Goal: Task Accomplishment & Management: Use online tool/utility

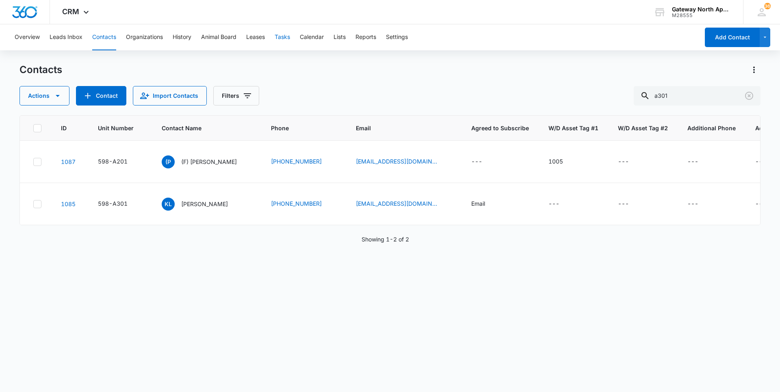
click at [283, 39] on button "Tasks" at bounding box center [282, 37] width 15 height 26
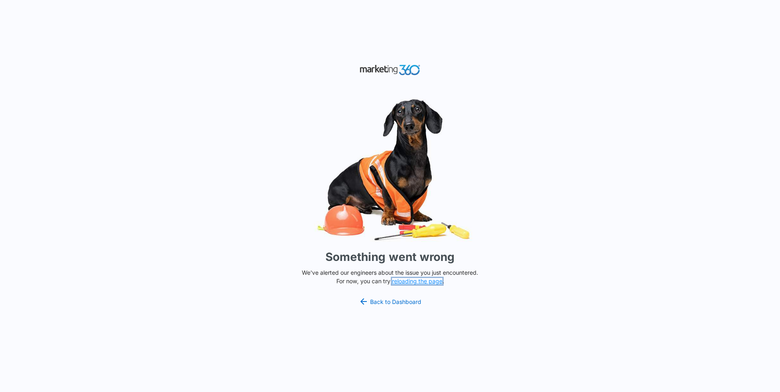
click at [419, 284] on button "reloading the page" at bounding box center [417, 281] width 50 height 6
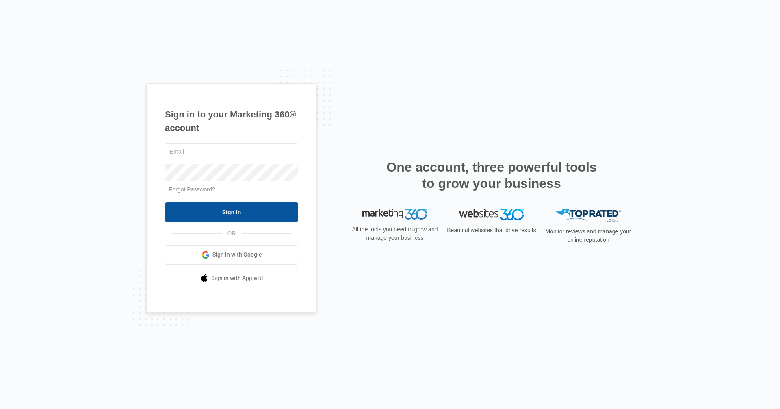
type input "[EMAIL_ADDRESS][DOMAIN_NAME]"
click at [240, 214] on input "Sign In" at bounding box center [231, 211] width 133 height 19
